Goal: Navigation & Orientation: Find specific page/section

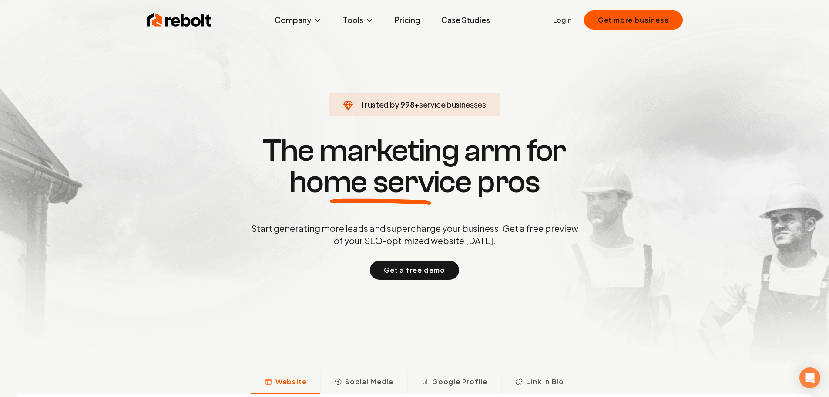
click at [462, 146] on h1 "The marketing arm for home service pros" at bounding box center [415, 166] width 418 height 63
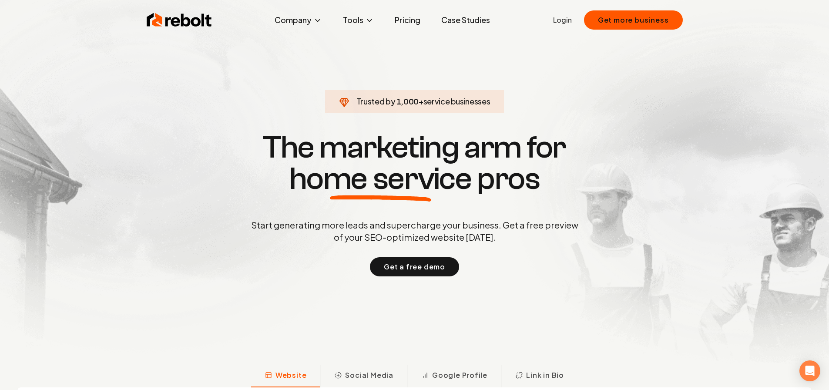
click at [311, 144] on h1 "The marketing arm for home service pros" at bounding box center [415, 163] width 418 height 63
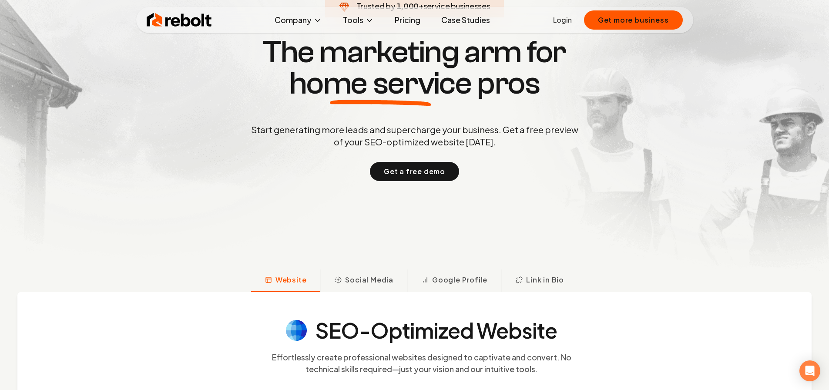
scroll to position [218, 0]
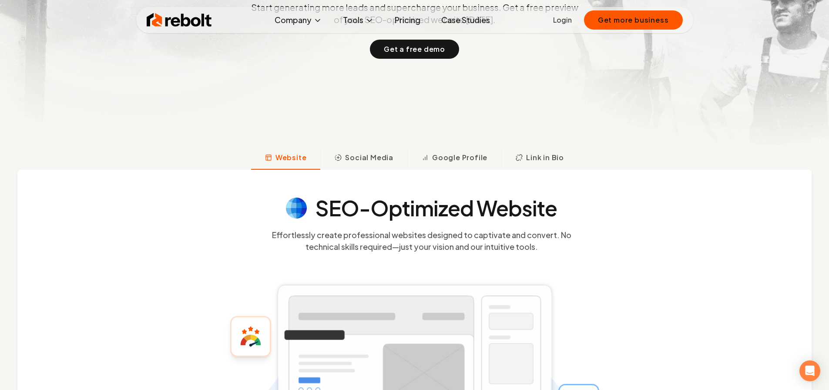
click at [811, 248] on div at bounding box center [414, 251] width 829 height 7
click at [105, 184] on button at bounding box center [101, 182] width 7 height 3
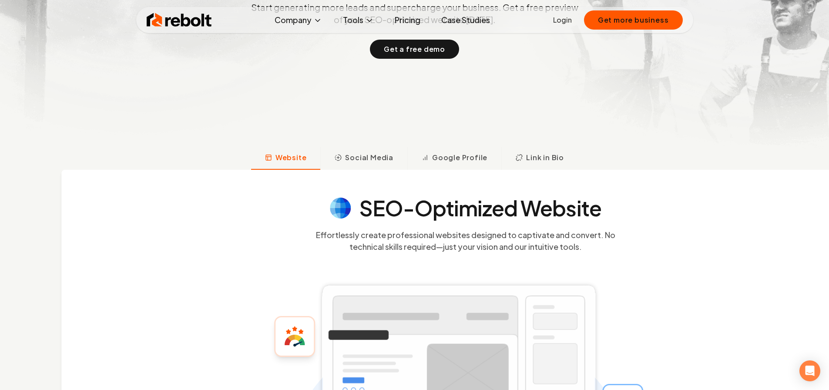
drag, startPoint x: 257, startPoint y: 242, endPoint x: 302, endPoint y: 244, distance: 44.9
click at [302, 244] on icon at bounding box center [459, 366] width 334 height 283
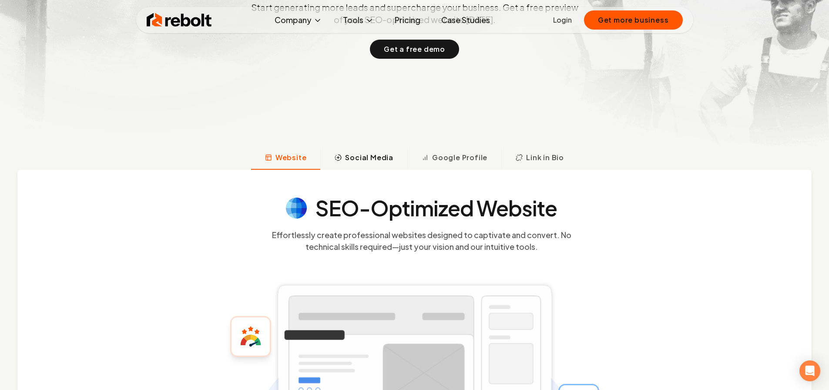
click at [367, 163] on span "Social Media" at bounding box center [369, 157] width 48 height 10
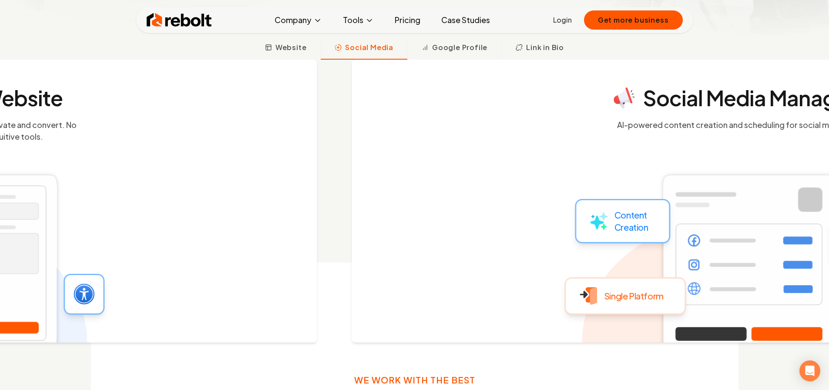
scroll to position [328, 0]
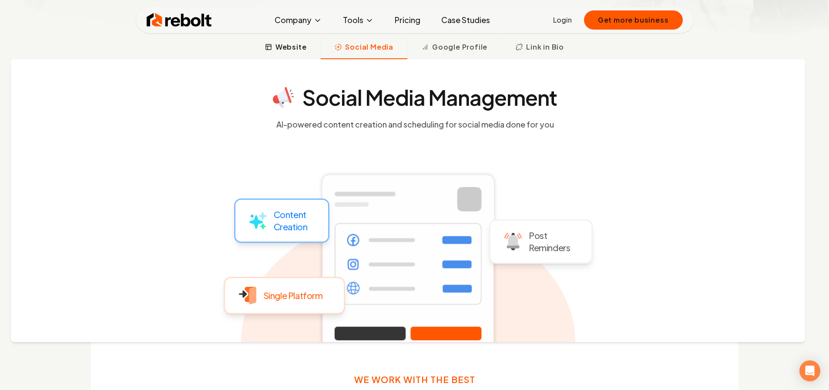
click at [305, 58] on button "Website" at bounding box center [286, 48] width 70 height 23
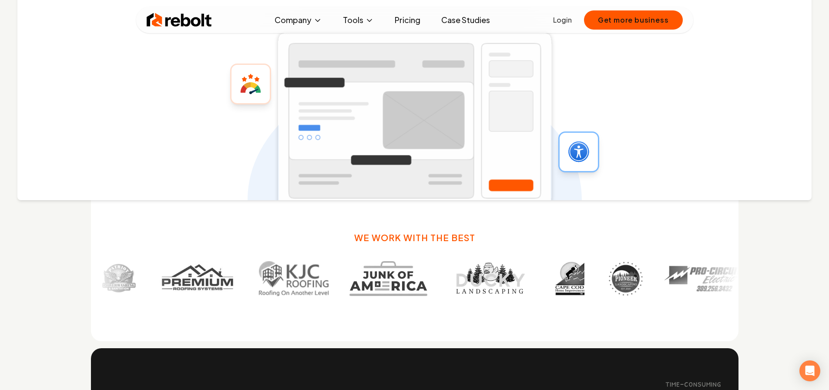
scroll to position [502, 0]
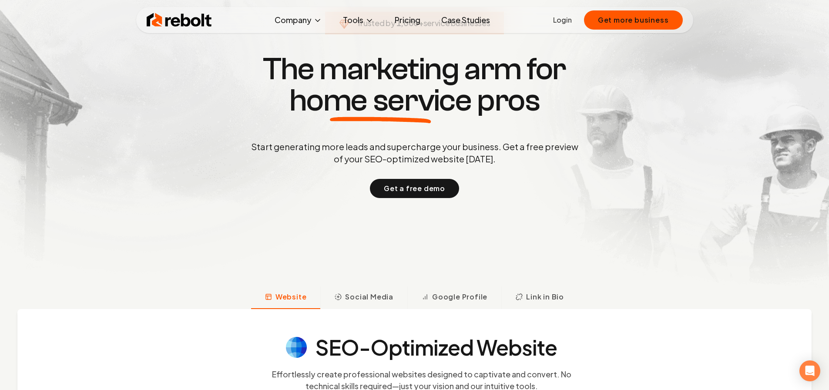
scroll to position [0, 0]
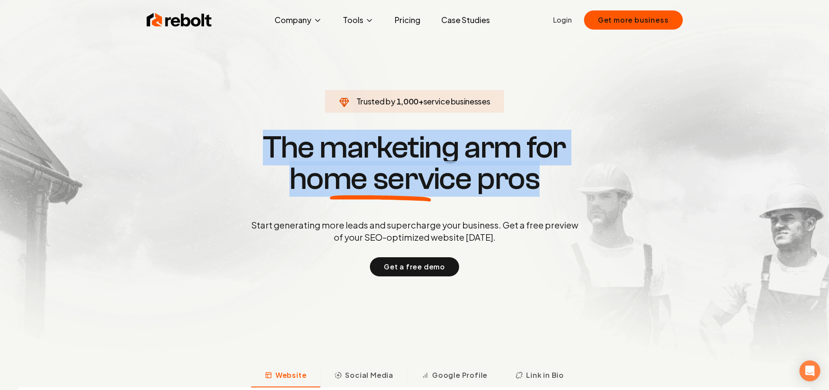
drag, startPoint x: 269, startPoint y: 142, endPoint x: 541, endPoint y: 195, distance: 277.3
click at [541, 195] on h1 "The marketing arm for home service pros" at bounding box center [415, 163] width 418 height 63
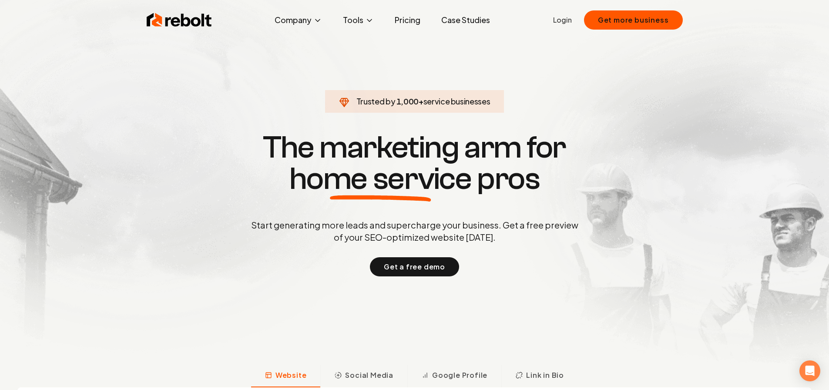
click at [337, 146] on h1 "The marketing arm for home service pros" at bounding box center [415, 163] width 418 height 63
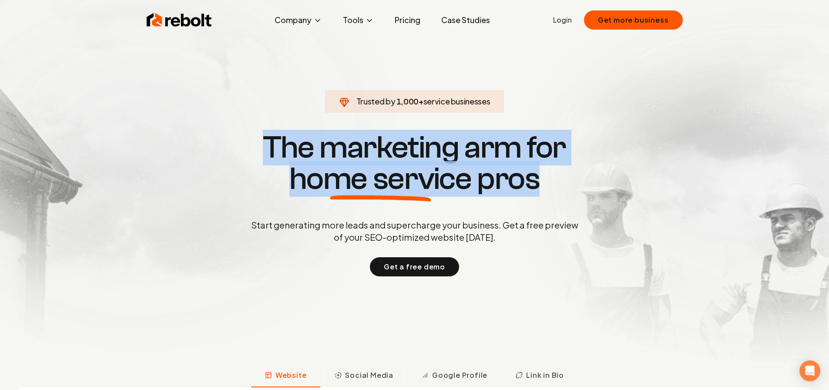
drag, startPoint x: 268, startPoint y: 139, endPoint x: 582, endPoint y: 197, distance: 319.5
click at [582, 195] on h1 "The marketing arm for home service pros" at bounding box center [415, 163] width 418 height 63
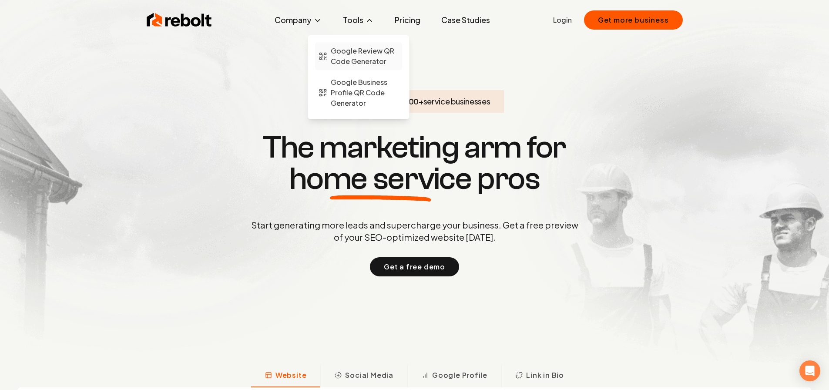
click at [356, 48] on span "Google Review QR Code Generator" at bounding box center [365, 56] width 68 height 21
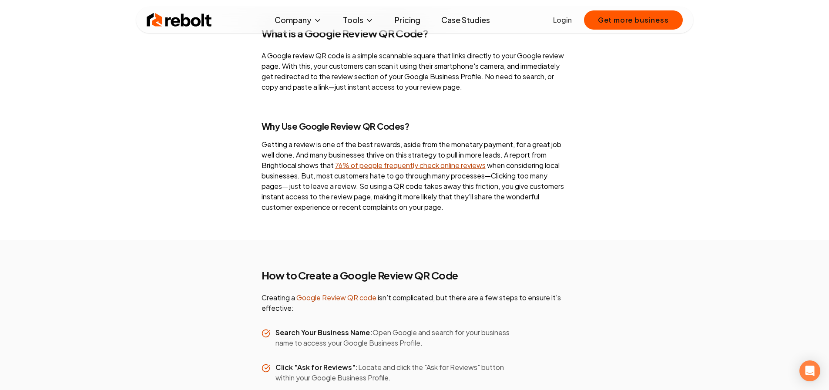
scroll to position [1001, 0]
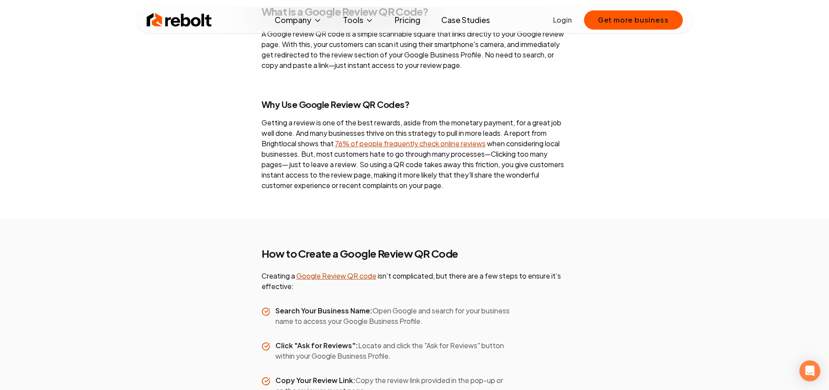
click at [176, 26] on img at bounding box center [179, 19] width 65 height 17
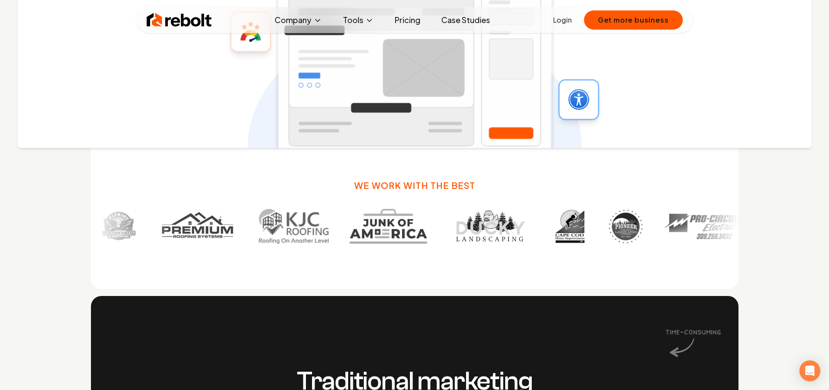
scroll to position [566, 0]
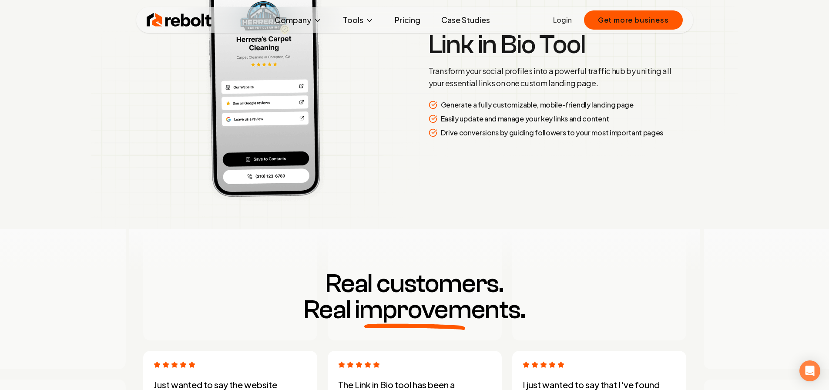
scroll to position [1915, 0]
